Goal: Task Accomplishment & Management: Complete application form

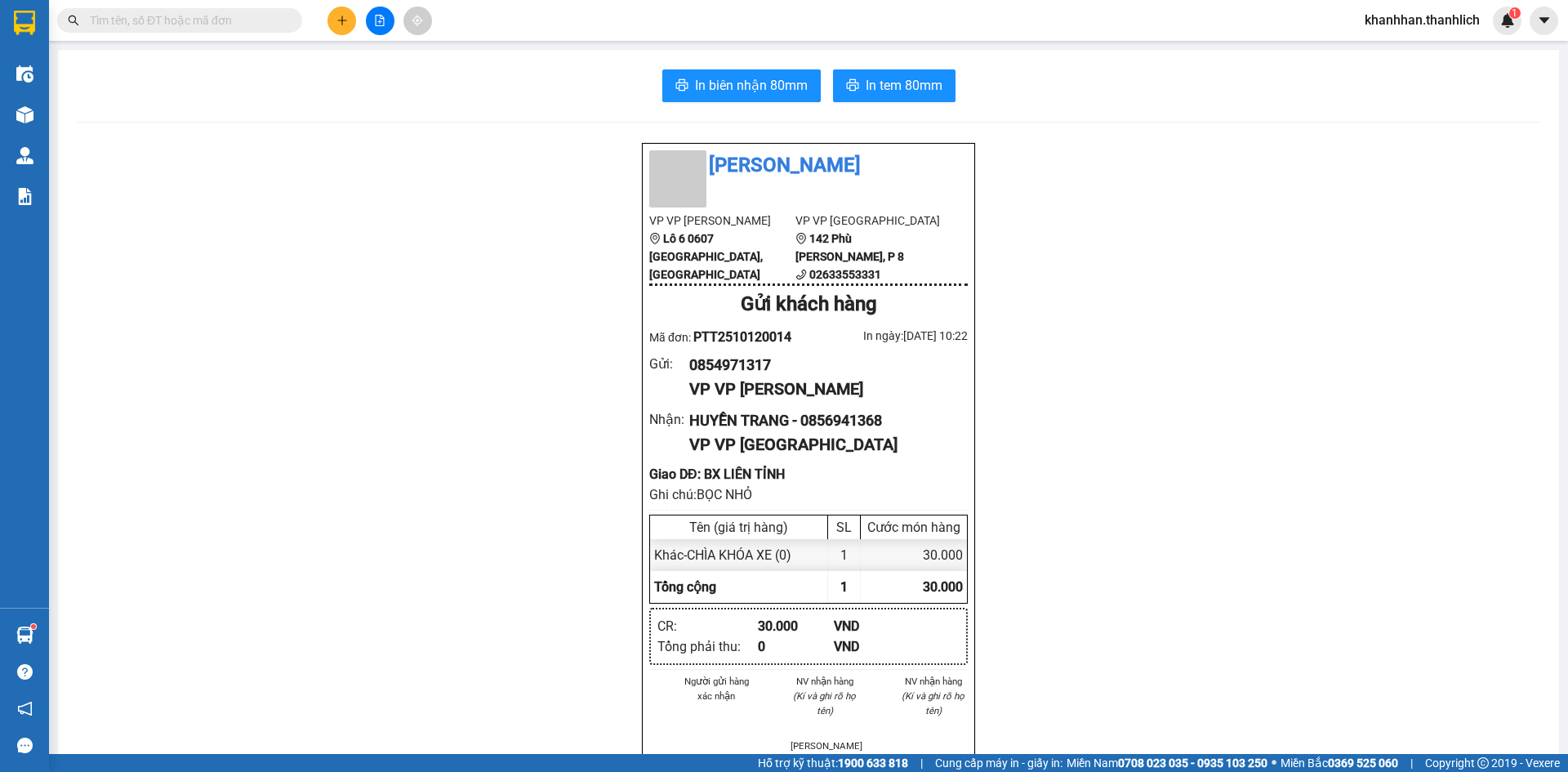
click at [336, 21] on icon "plus" at bounding box center [342, 21] width 11 height 11
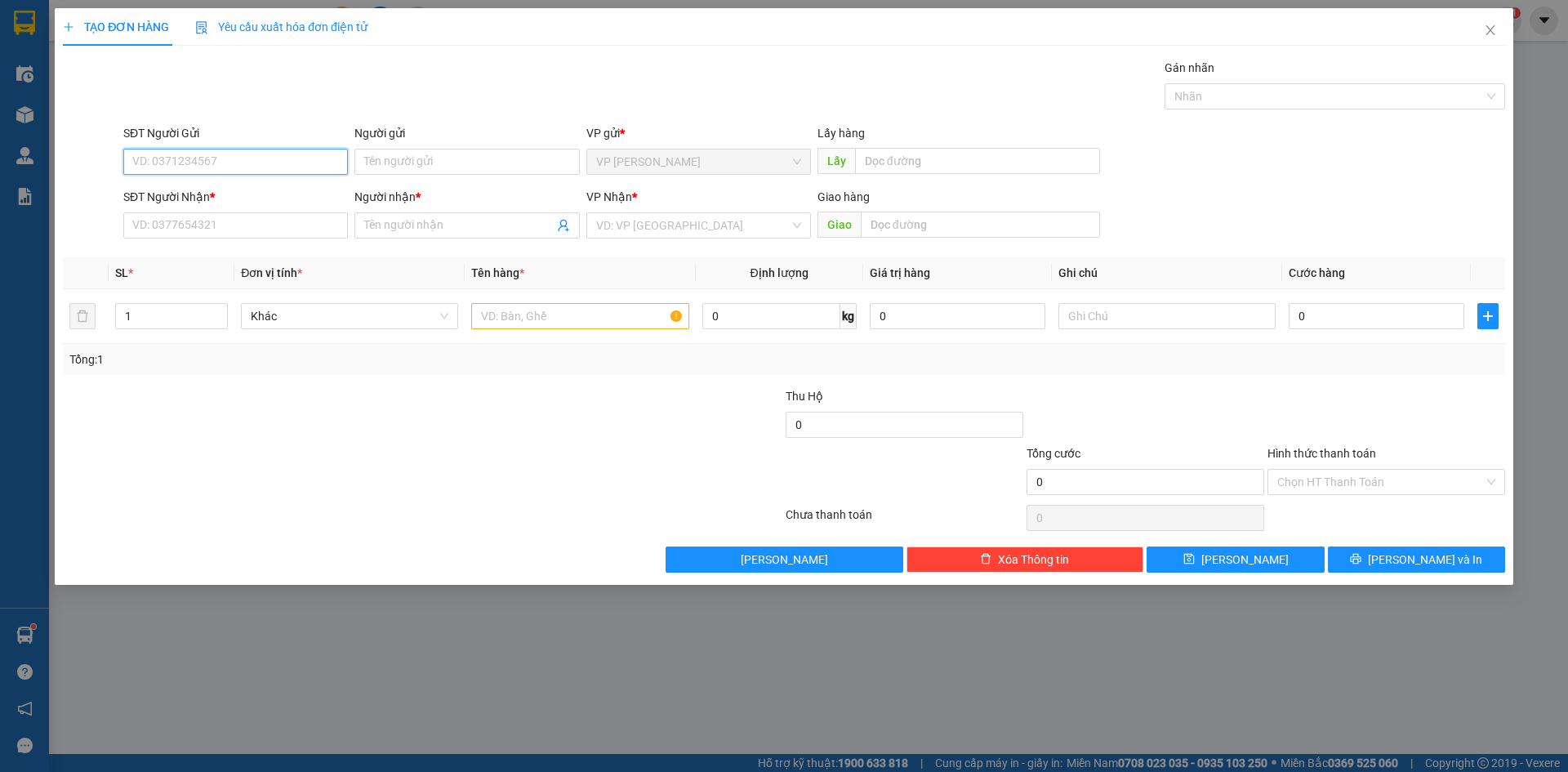
click at [222, 152] on input "SĐT Người Gửi" at bounding box center [235, 161] width 225 height 26
click at [211, 184] on div "0911279359" at bounding box center [235, 194] width 225 height 26
type input "0911279359"
type input "0373320968"
type input "ken"
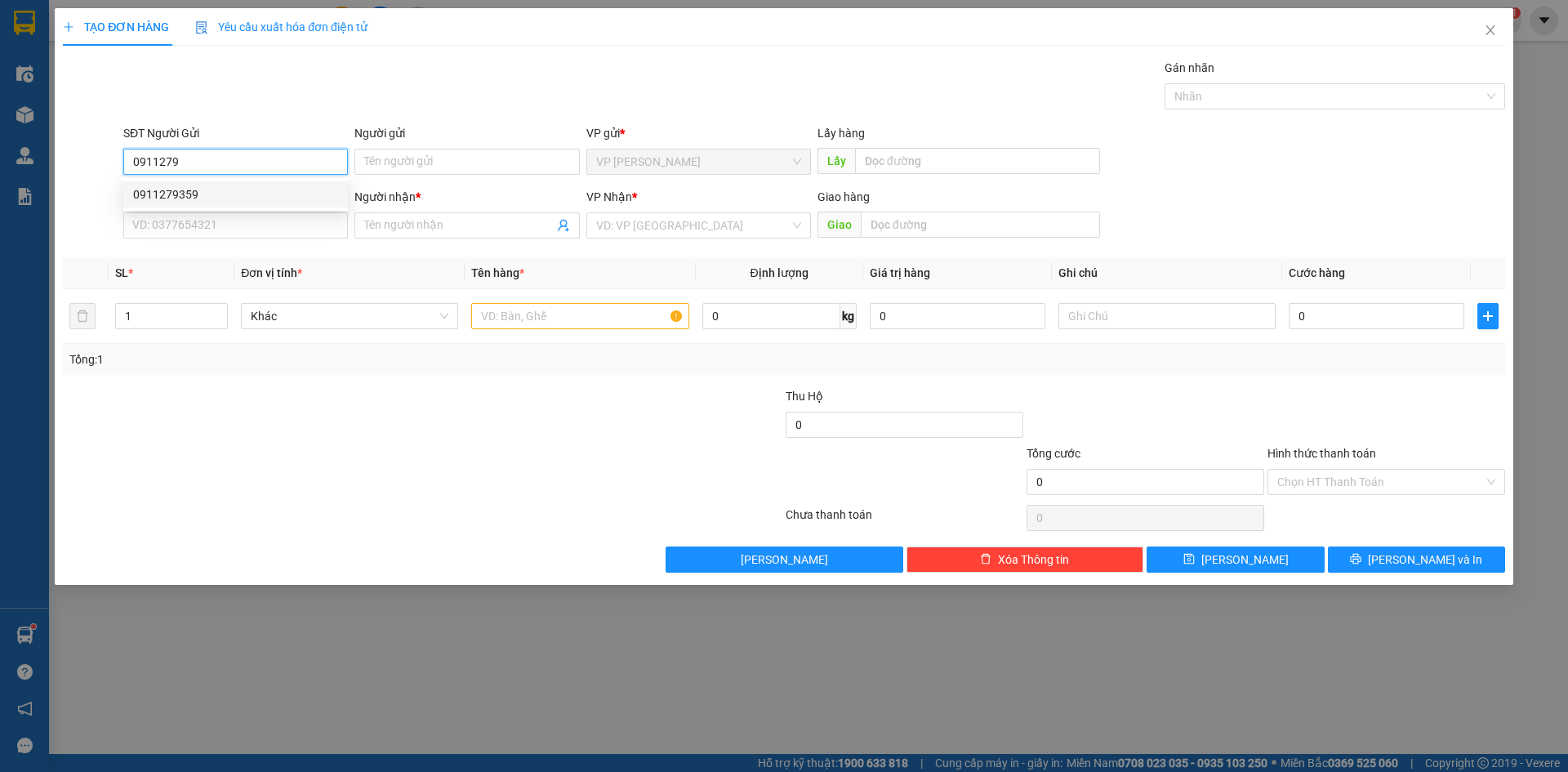
type input "n3 hoa mặt trời"
type input "0911279359"
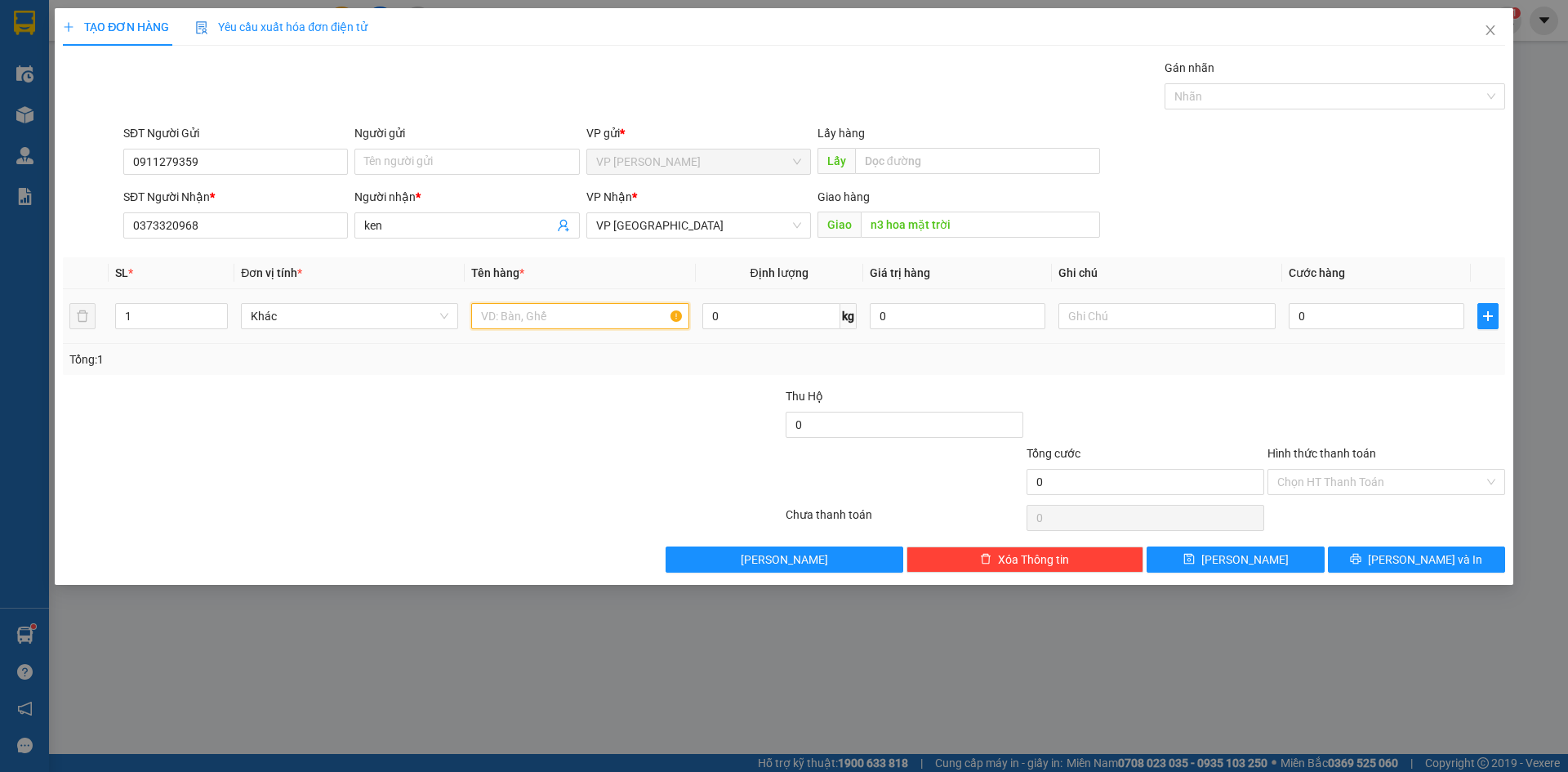
click at [559, 313] on input "text" at bounding box center [580, 316] width 217 height 26
type input "H"
type input "HẢI SẢN"
click at [1127, 306] on input "text" at bounding box center [1167, 316] width 217 height 26
type input "THÙNG XỐP"
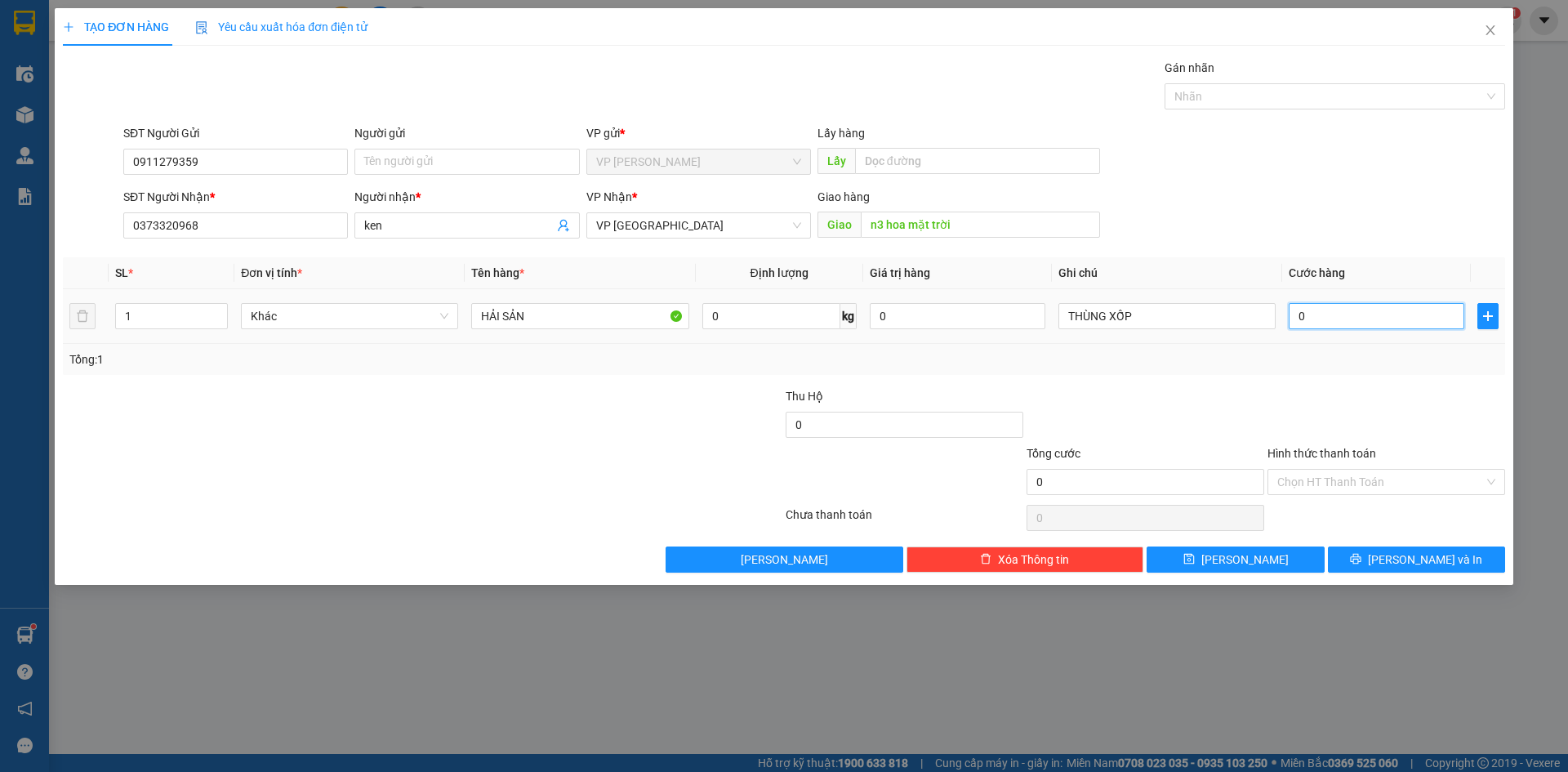
click at [1323, 313] on input "0" at bounding box center [1377, 316] width 175 height 26
type input "4"
type input "40"
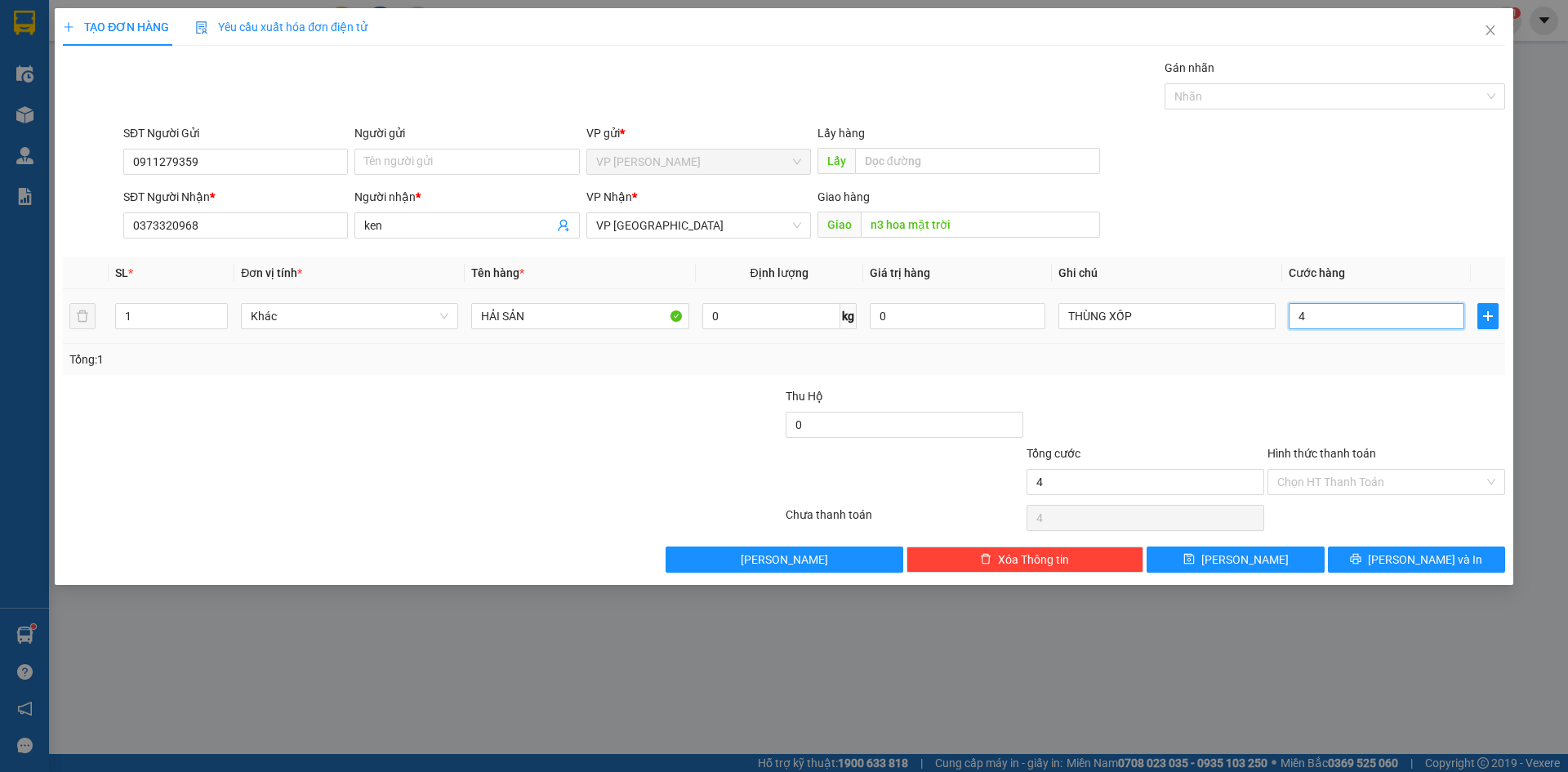
type input "40"
type input "400"
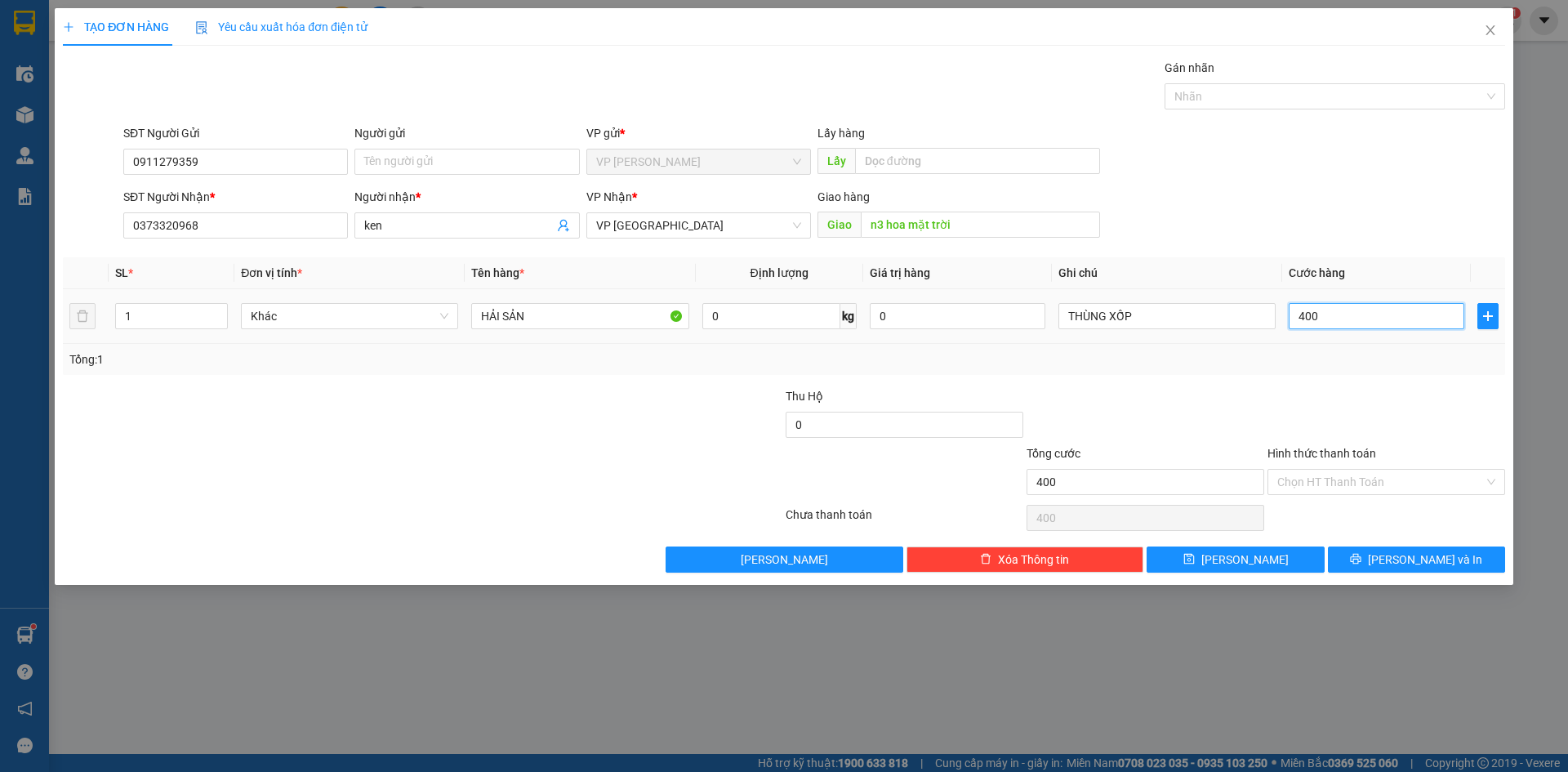
type input "4.000"
type input "40.000"
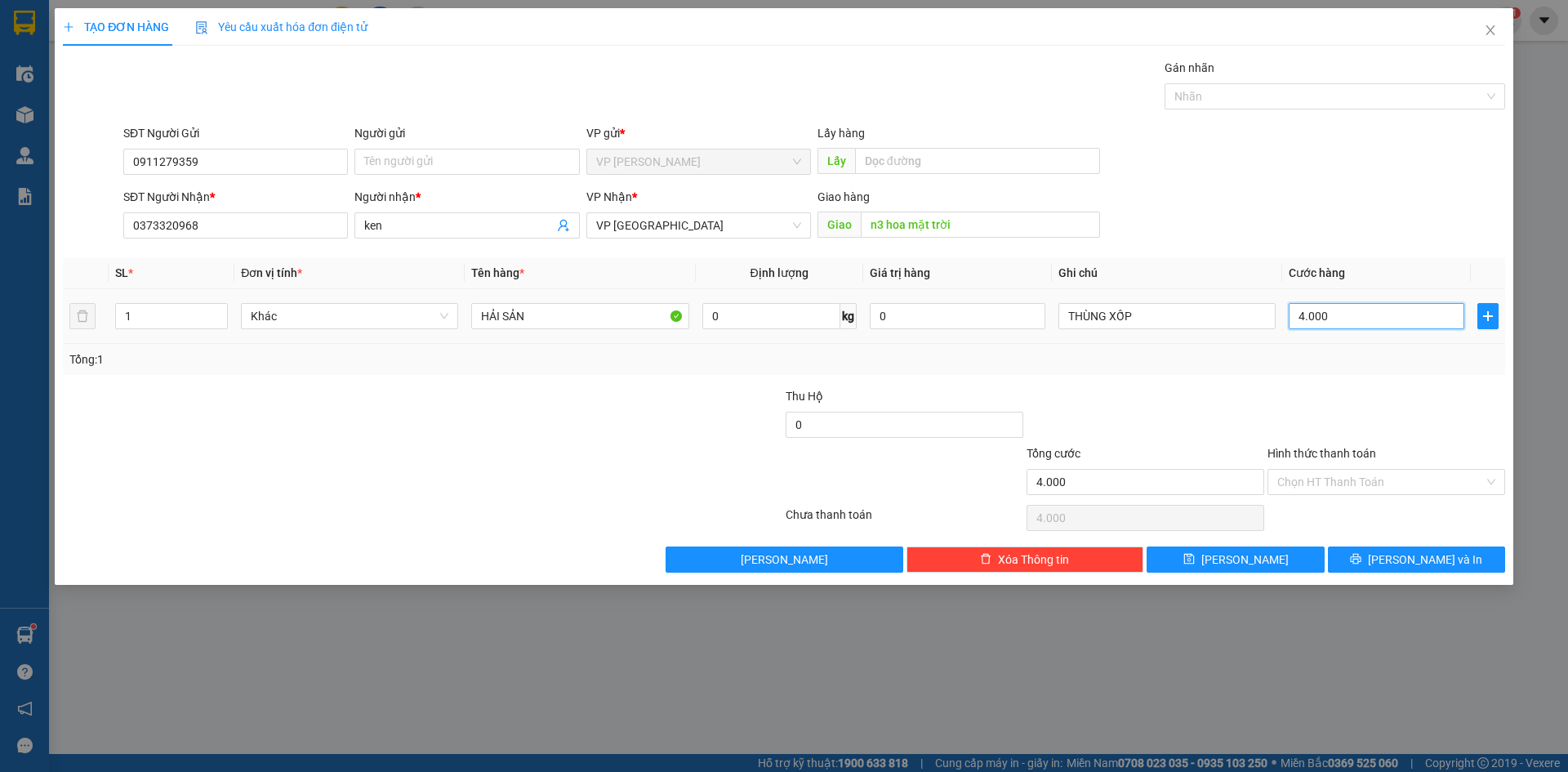
type input "40.000"
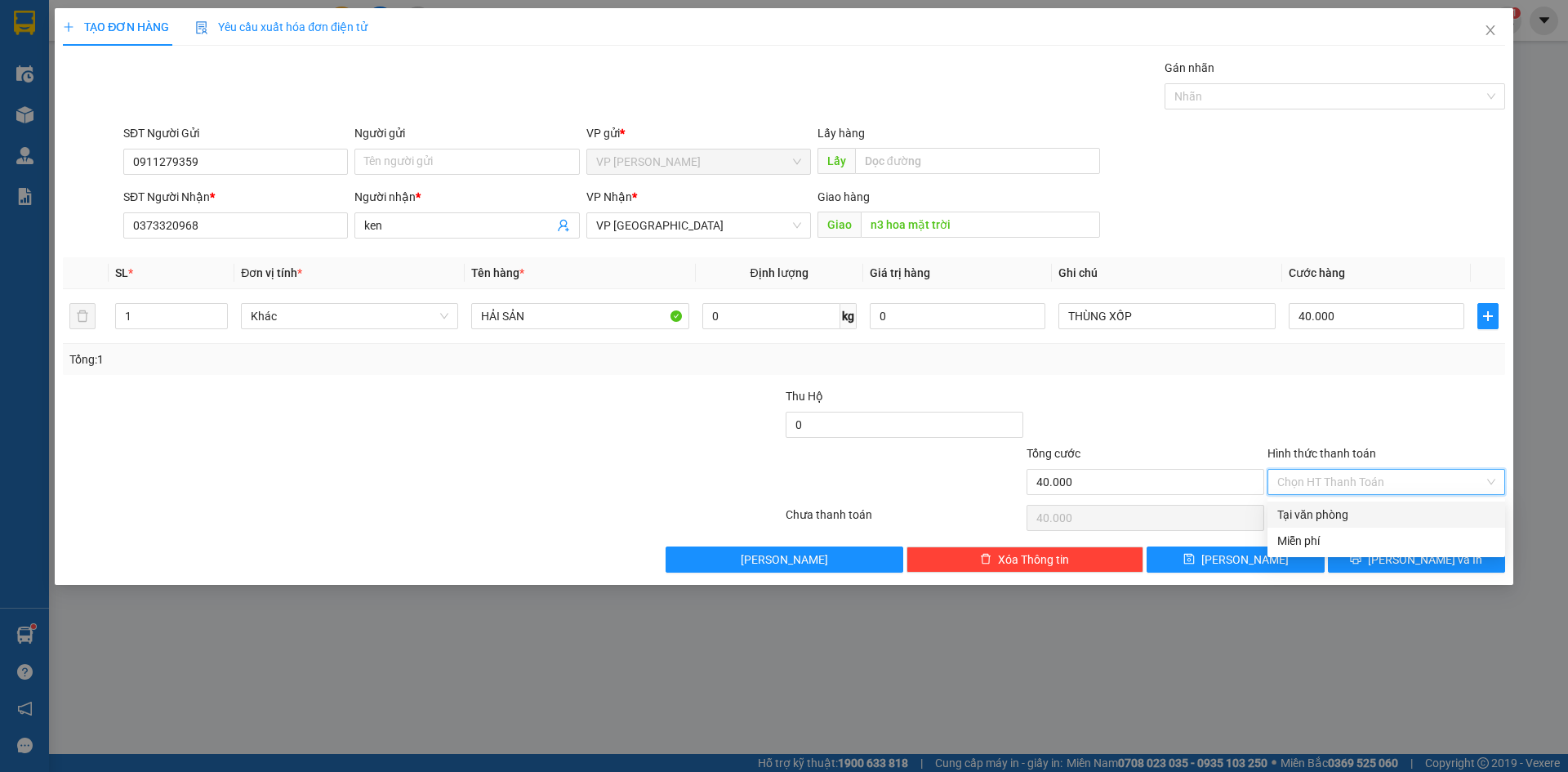
click at [1349, 482] on input "Hình thức thanh toán" at bounding box center [1379, 482] width 206 height 24
click at [1347, 512] on div "Tại văn phòng" at bounding box center [1386, 514] width 218 height 18
type input "0"
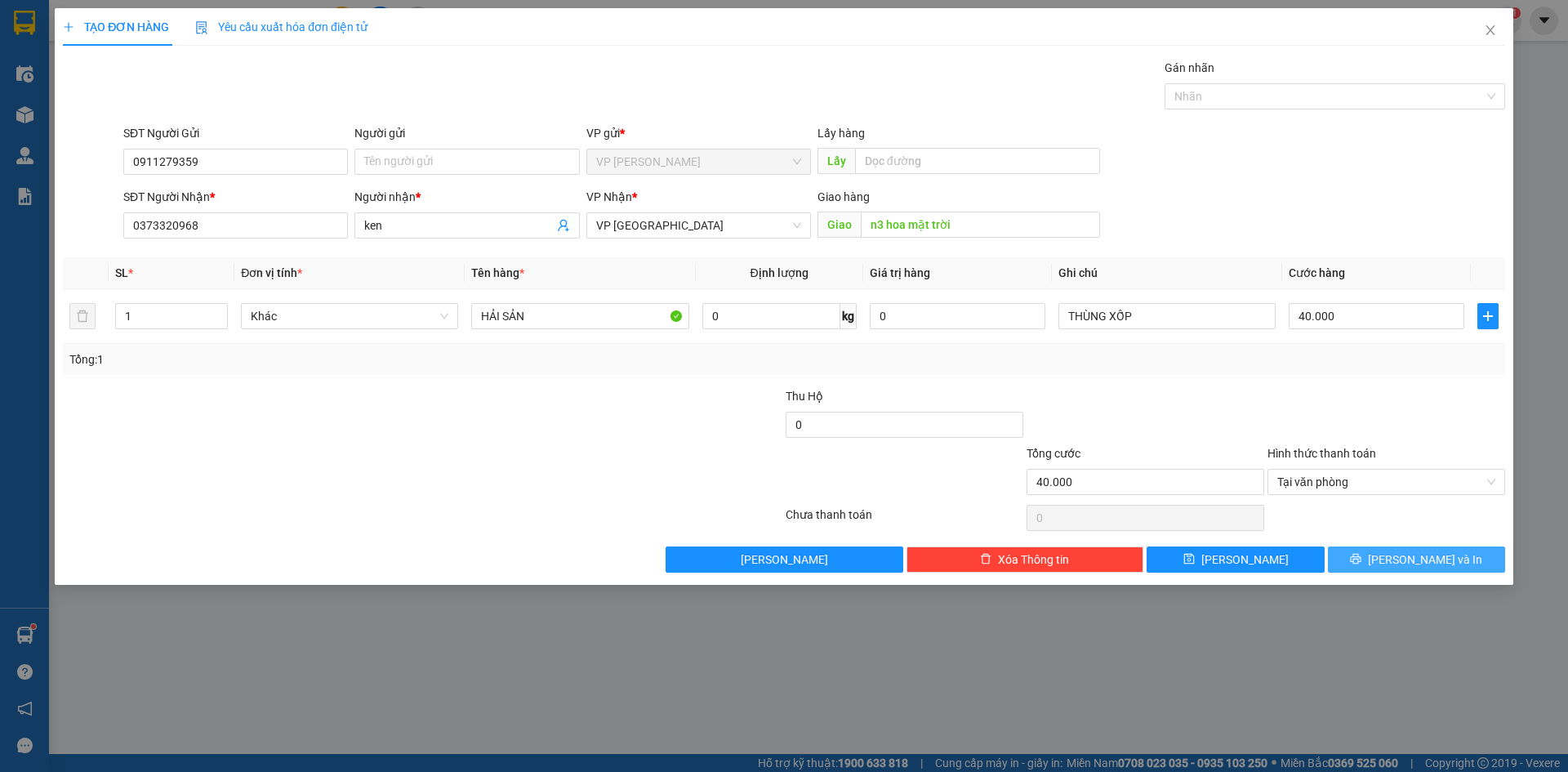
click at [1404, 554] on span "[PERSON_NAME] và In" at bounding box center [1425, 559] width 114 height 18
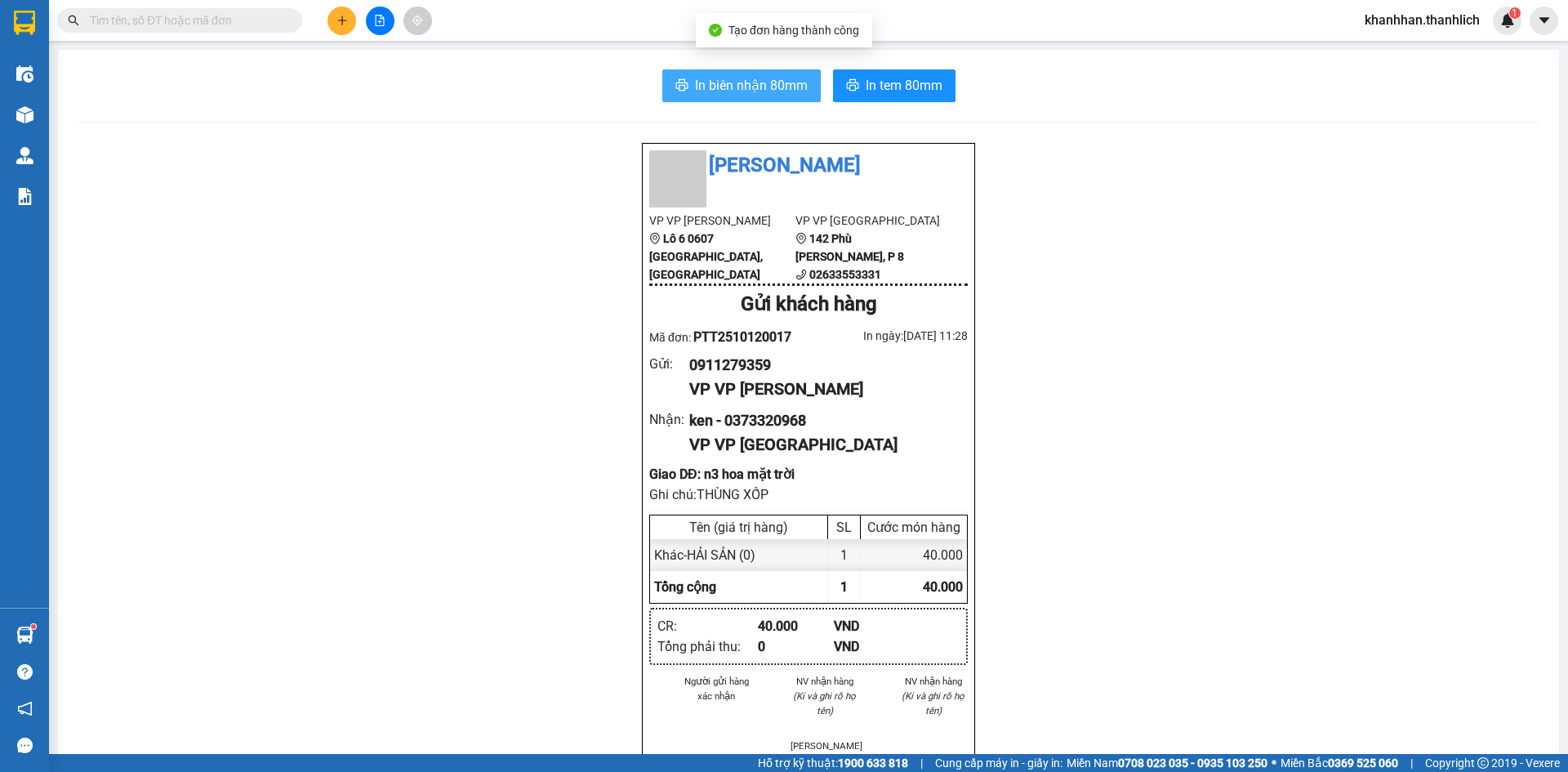
click at [764, 76] on span "In biên nhận 80mm" at bounding box center [751, 85] width 113 height 21
